Goal: Navigation & Orientation: Find specific page/section

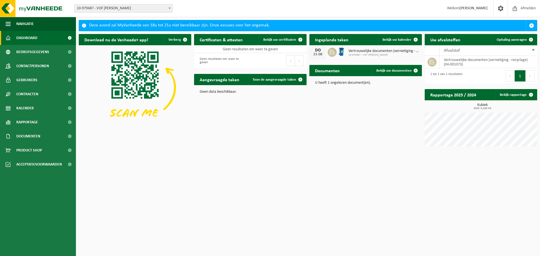
drag, startPoint x: 386, startPoint y: 115, endPoint x: 356, endPoint y: 96, distance: 34.9
click at [386, 115] on div "Download nu de Vanheede+ app! Verberg Certificaten & attesten Bekijk uw certifi…" at bounding box center [307, 91] width 461 height 121
click at [28, 106] on span "Kalender" at bounding box center [24, 108] width 17 height 14
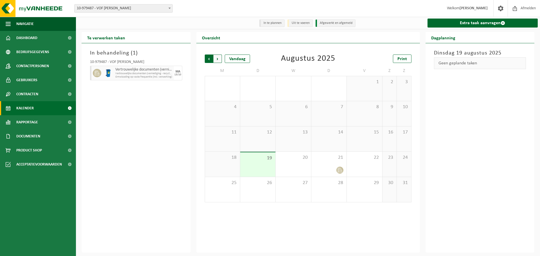
click at [219, 58] on span "Volgende" at bounding box center [217, 59] width 8 height 8
click at [208, 59] on span "Vorige" at bounding box center [209, 59] width 8 height 8
click at [217, 59] on span "Volgende" at bounding box center [217, 59] width 8 height 8
click at [143, 76] on span "Omwisseling op vaste frequentie (incl. verwerking)" at bounding box center [139, 76] width 49 height 3
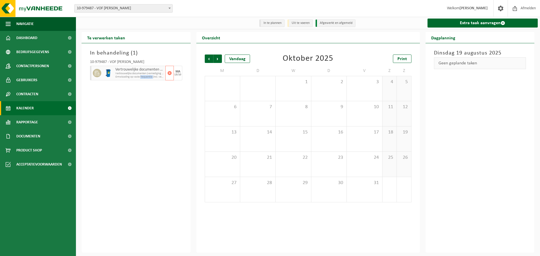
click at [143, 76] on span "Omwisseling op vaste frequentie (incl. verwerking)" at bounding box center [139, 76] width 49 height 3
click at [112, 100] on div "In behandeling ( 1 ) 10-979487 - VOF MARYNISSEN - CORNELIS VOF - GENTBRUGGE Ver…" at bounding box center [135, 147] width 109 height 209
click at [37, 124] on span "Rapportage" at bounding box center [27, 122] width 22 height 14
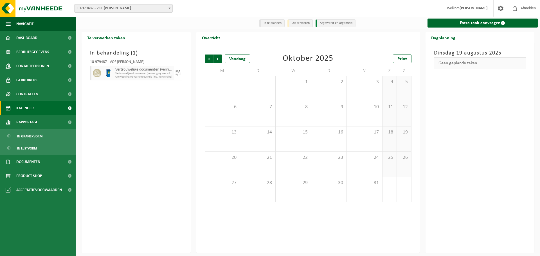
click at [32, 108] on span "Kalender" at bounding box center [24, 108] width 17 height 14
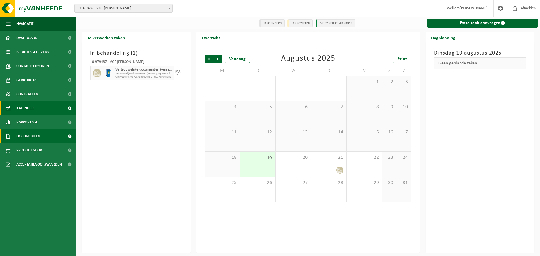
click at [34, 135] on span "Documenten" at bounding box center [28, 136] width 24 height 14
